Goal: Task Accomplishment & Management: Manage account settings

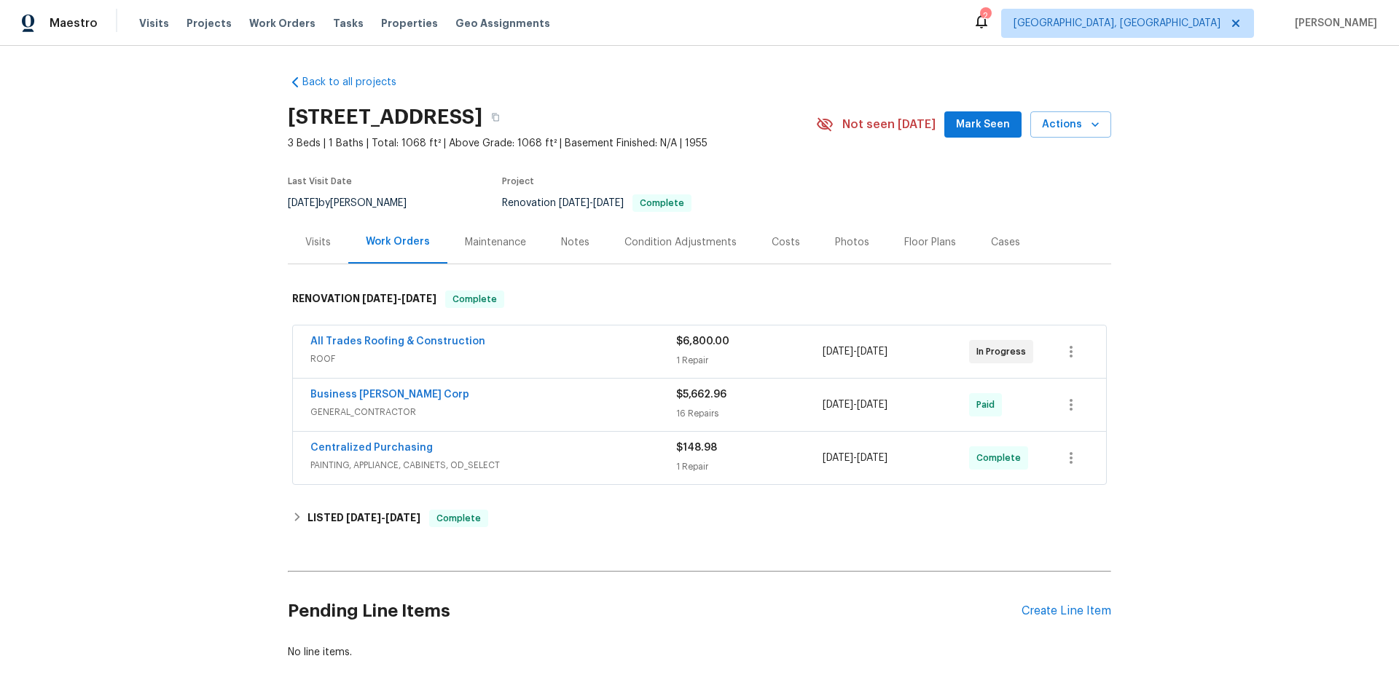
click at [514, 248] on div "Maintenance" at bounding box center [495, 242] width 61 height 15
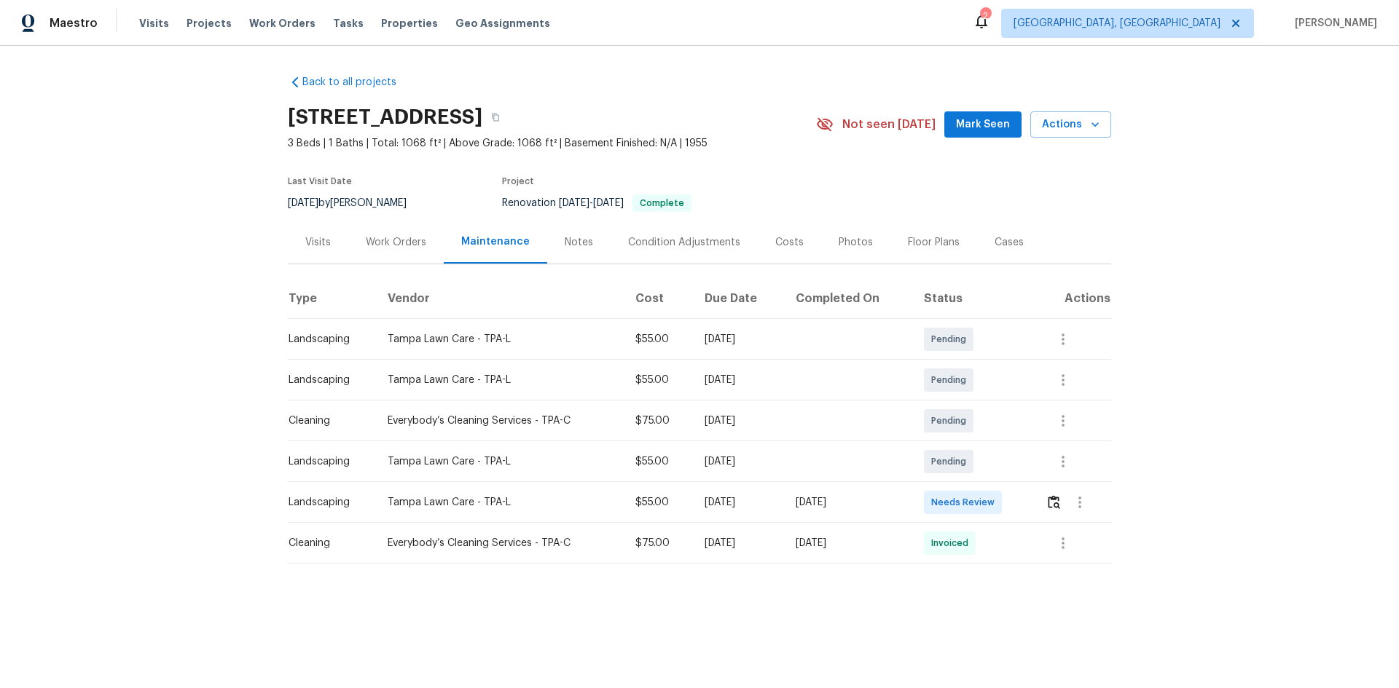
click at [404, 248] on div "Work Orders" at bounding box center [396, 242] width 60 height 15
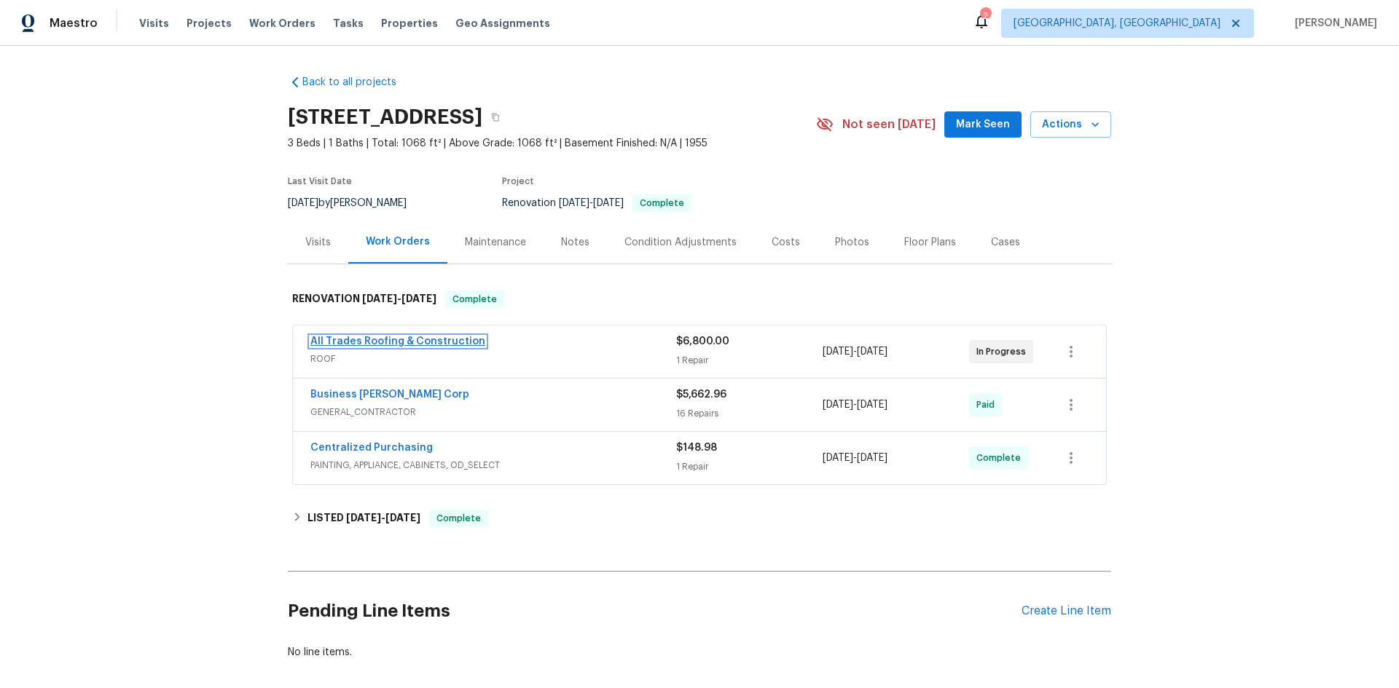
click at [450, 342] on link "All Trades Roofing & Construction" at bounding box center [397, 342] width 175 height 10
